Goal: Task Accomplishment & Management: Manage account settings

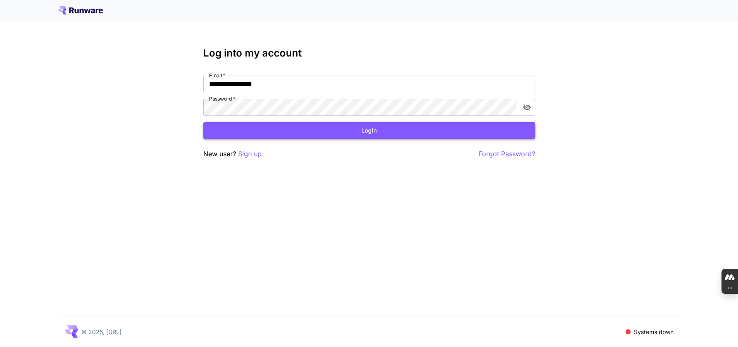
click at [371, 131] on button "Login" at bounding box center [369, 130] width 332 height 17
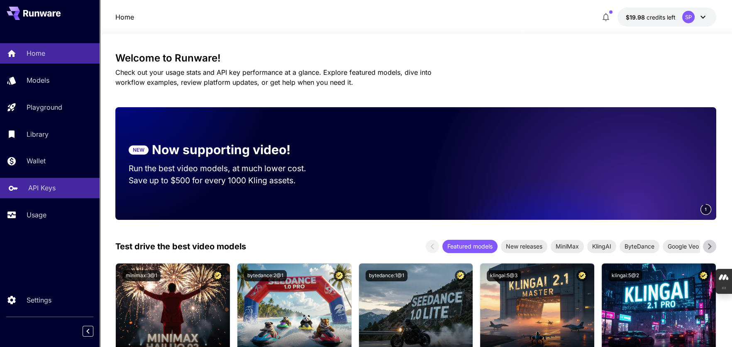
click at [29, 183] on p "API Keys" at bounding box center [41, 188] width 27 height 10
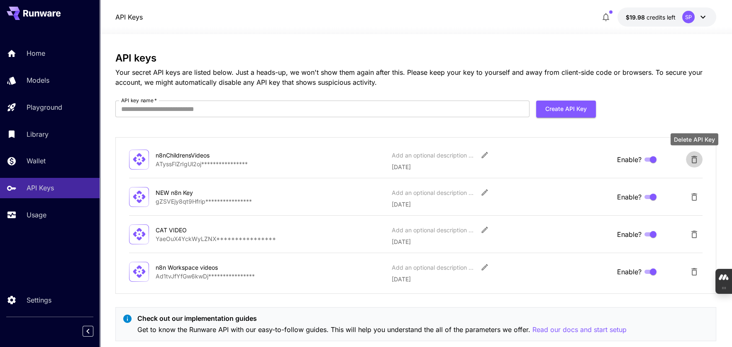
click at [696, 160] on icon "Delete API Key" at bounding box center [694, 159] width 6 height 7
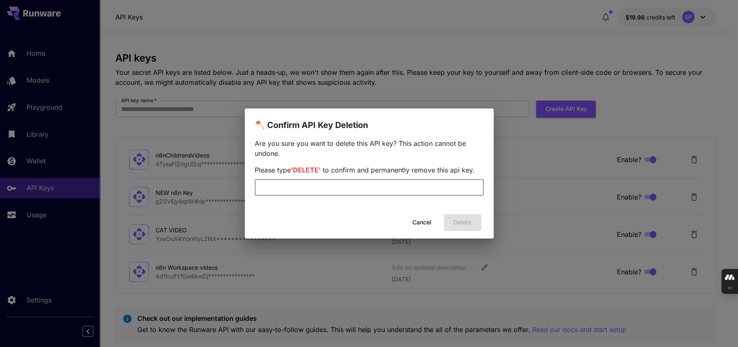
click at [278, 186] on input "text" at bounding box center [369, 187] width 229 height 17
type input "*"
type input "******"
click at [466, 220] on button "Delete" at bounding box center [462, 222] width 37 height 17
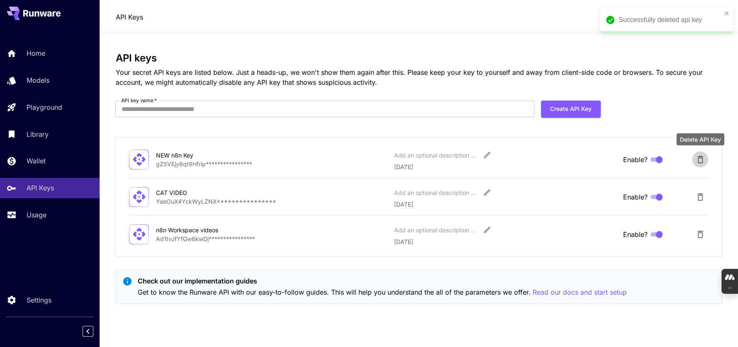
click at [699, 154] on icon "Delete API Key" at bounding box center [701, 159] width 10 height 10
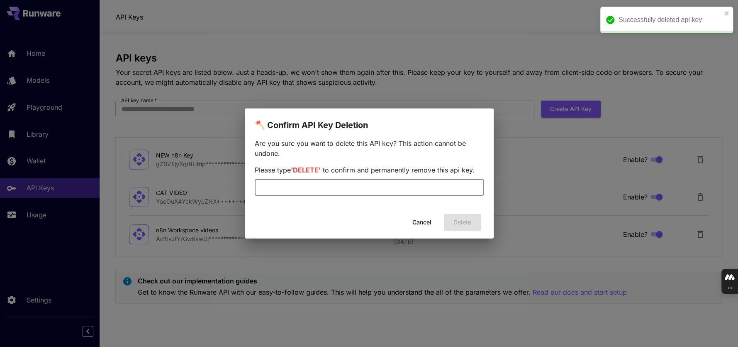
click at [420, 183] on input "text" at bounding box center [369, 187] width 229 height 17
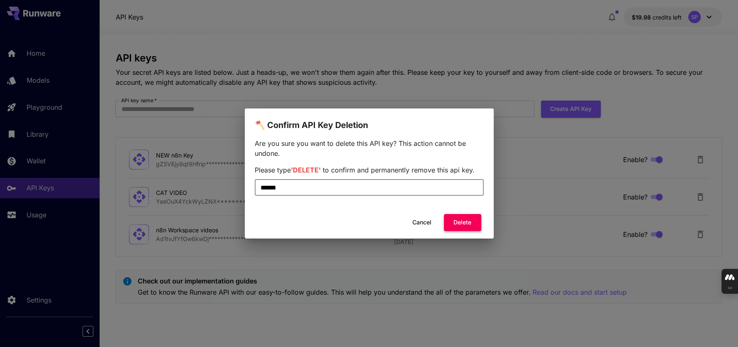
type input "******"
click at [470, 223] on button "Delete" at bounding box center [462, 222] width 37 height 17
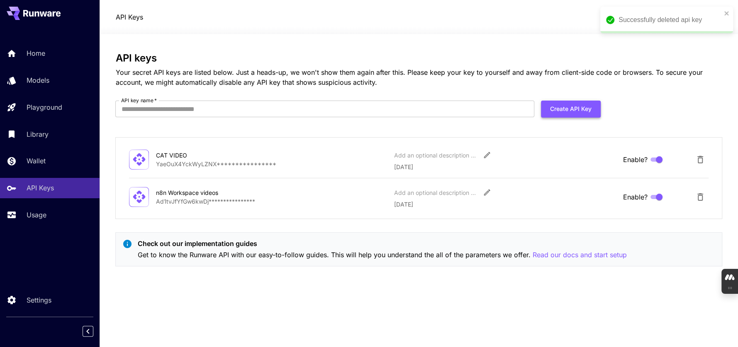
click at [581, 110] on button "Create API Key" at bounding box center [571, 108] width 60 height 17
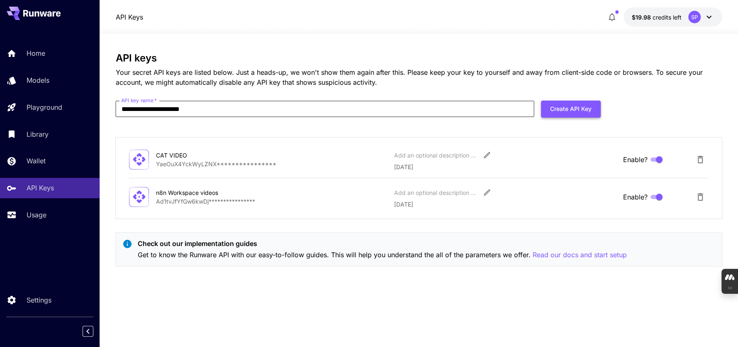
type input "**********"
click at [598, 105] on button "Create API Key" at bounding box center [571, 108] width 60 height 17
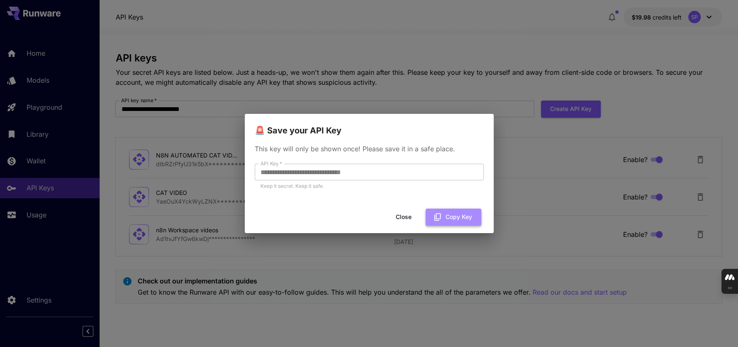
click at [457, 215] on button "Copy Key" at bounding box center [454, 216] width 56 height 17
click at [471, 217] on button "Copy Key" at bounding box center [454, 216] width 56 height 17
click at [459, 219] on button "Copy Key" at bounding box center [454, 216] width 56 height 17
click at [402, 215] on button "Close" at bounding box center [403, 216] width 37 height 17
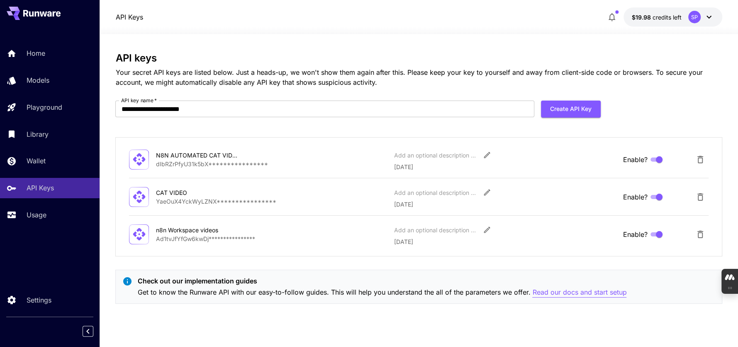
click at [613, 292] on p "Read our docs and start setup" at bounding box center [580, 292] width 94 height 10
